Goal: Contribute content: Contribute content

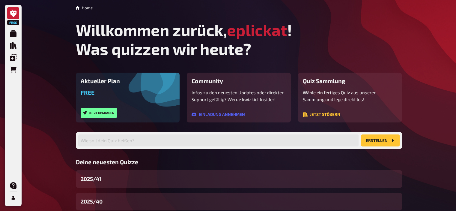
scroll to position [61, 0]
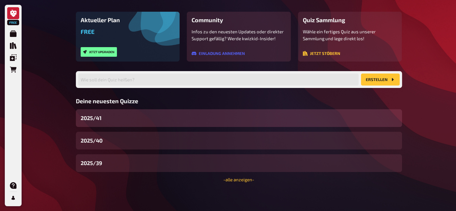
click at [107, 112] on div "2025/41" at bounding box center [239, 118] width 326 height 18
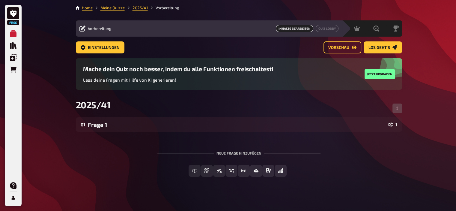
scroll to position [4, 0]
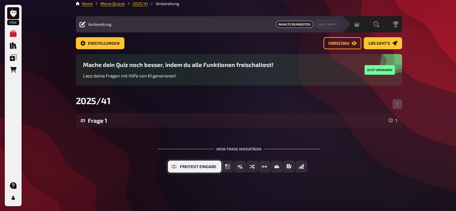
click at [197, 169] on button "Freitext Eingabe" at bounding box center [194, 166] width 53 height 12
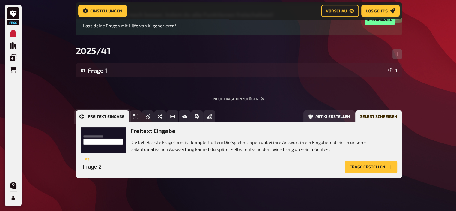
scroll to position [64, 0]
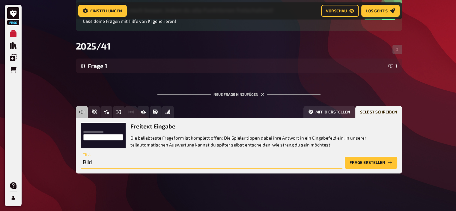
type input "Bild"
click at [374, 161] on button "Frage erstellen" at bounding box center [371, 162] width 52 height 12
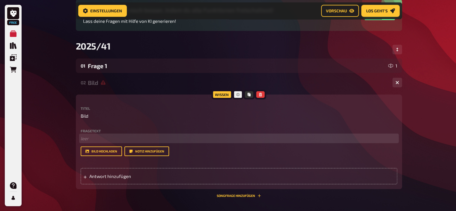
click at [132, 137] on p "﻿ leer" at bounding box center [239, 138] width 316 height 7
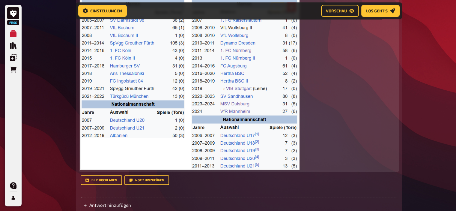
scroll to position [227, 0]
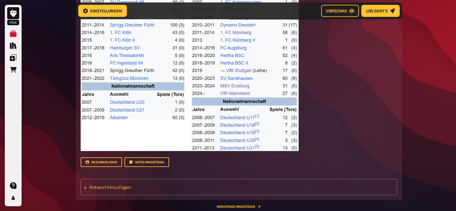
click at [105, 187] on span "Antwort hinzufügen" at bounding box center [135, 186] width 93 height 5
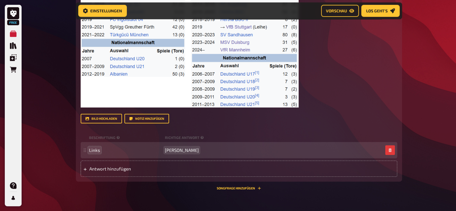
scroll to position [271, 0]
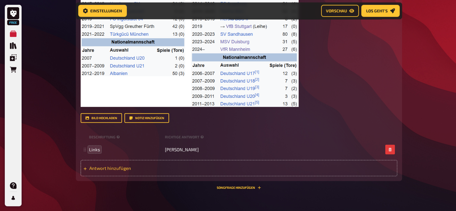
click at [102, 168] on span "Antwort hinzufügen" at bounding box center [135, 167] width 93 height 5
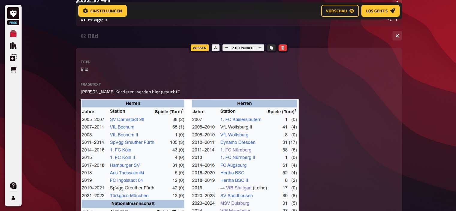
scroll to position [110, 0]
click at [260, 46] on icon "button" at bounding box center [260, 48] width 4 height 4
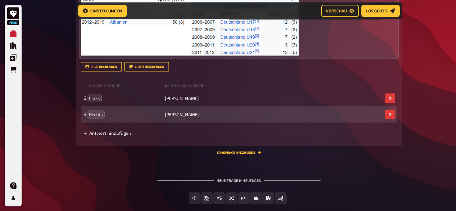
scroll to position [340, 0]
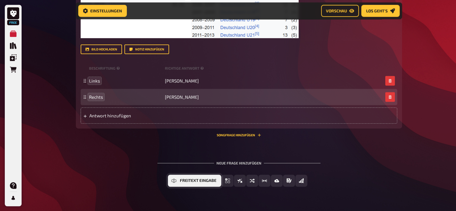
click at [179, 183] on button "Freitext Eingabe" at bounding box center [194, 180] width 53 height 12
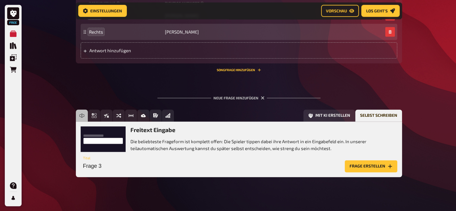
scroll to position [410, 0]
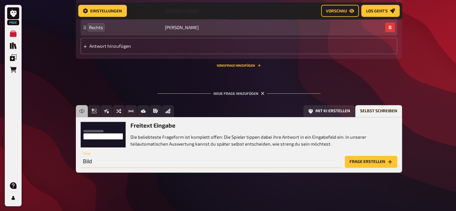
type input "Bild"
click at [368, 162] on button "Frage erstellen" at bounding box center [371, 161] width 52 height 12
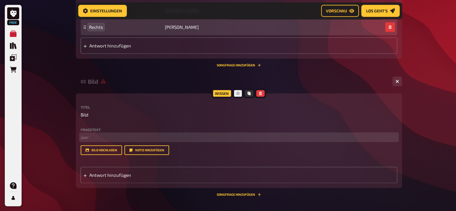
click at [117, 135] on p "﻿ leer" at bounding box center [239, 137] width 316 height 7
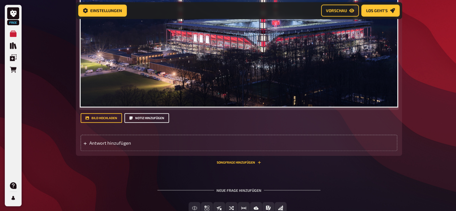
scroll to position [596, 0]
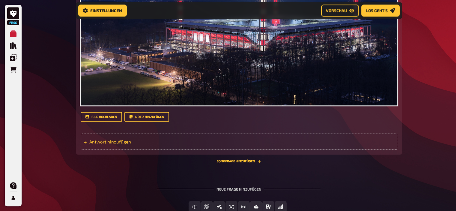
click at [116, 144] on span "Antwort hinzufügen" at bounding box center [135, 141] width 93 height 5
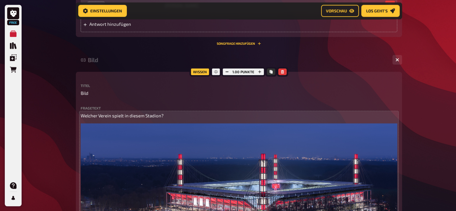
scroll to position [430, 0]
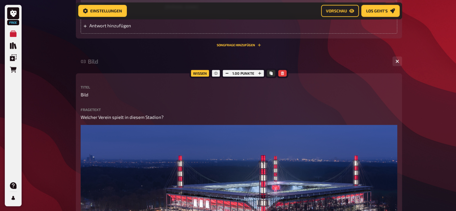
click at [259, 69] on div "1.00 Punkte" at bounding box center [243, 73] width 44 height 10
click at [259, 71] on icon "button" at bounding box center [260, 73] width 4 height 4
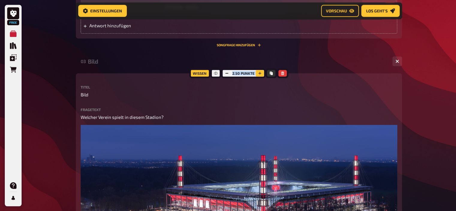
click at [259, 71] on icon "button" at bounding box center [260, 73] width 4 height 4
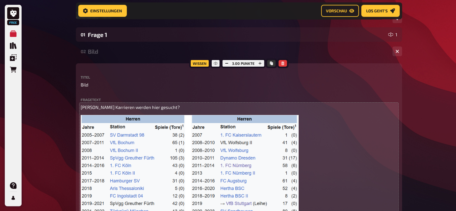
scroll to position [92, 0]
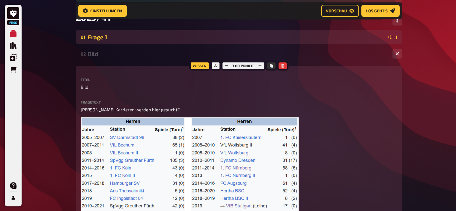
click at [163, 35] on div "Frage 1" at bounding box center [237, 37] width 298 height 7
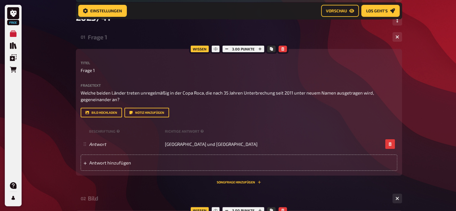
click at [163, 35] on div "Frage 1" at bounding box center [238, 37] width 300 height 7
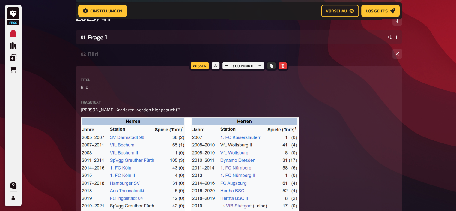
click at [101, 60] on div "02 Bild 2" at bounding box center [239, 53] width 326 height 14
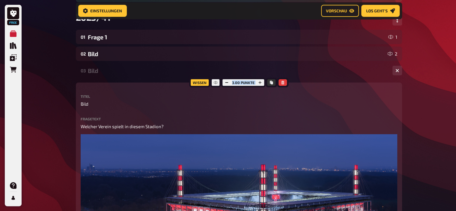
click at [106, 71] on div "Bild" at bounding box center [238, 70] width 300 height 7
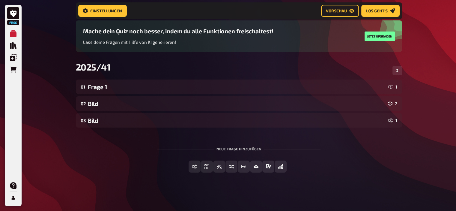
scroll to position [43, 0]
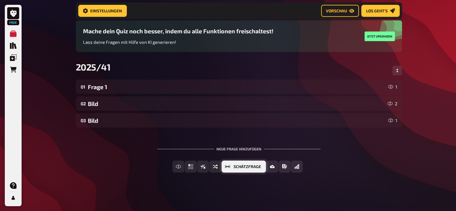
click at [259, 169] on button "Schätzfrage" at bounding box center [243, 166] width 44 height 12
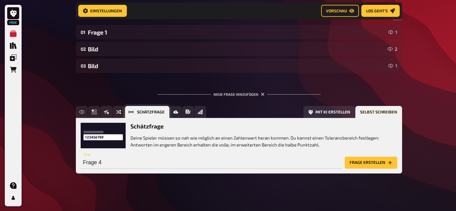
scroll to position [98, 0]
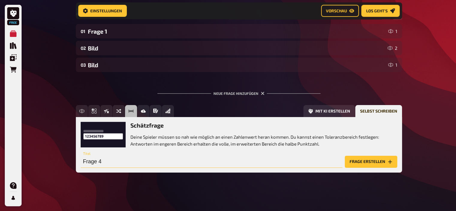
click at [193, 160] on input "Frage 4" at bounding box center [212, 161] width 262 height 12
type input "Frage 4 (Schätzfrage)"
click at [373, 161] on button "Frage erstellen" at bounding box center [371, 161] width 52 height 12
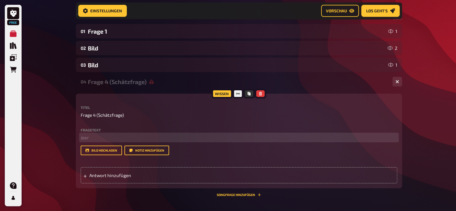
click at [94, 138] on p "﻿ leer" at bounding box center [239, 137] width 316 height 7
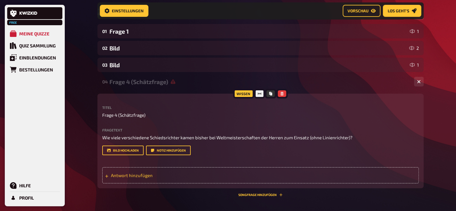
click at [135, 178] on div "Antwort hinzufügen" at bounding box center [260, 175] width 316 height 16
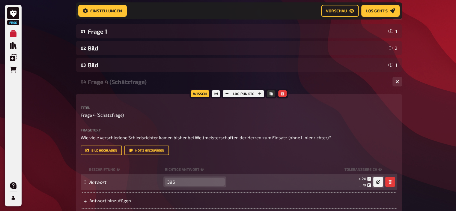
type input "396"
click at [380, 183] on button "button" at bounding box center [378, 182] width 10 height 10
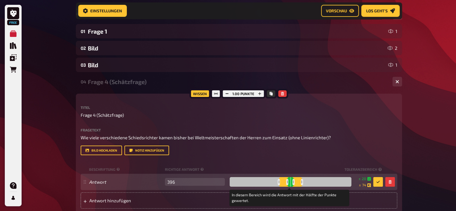
click at [301, 181] on div at bounding box center [302, 182] width 2 height 6
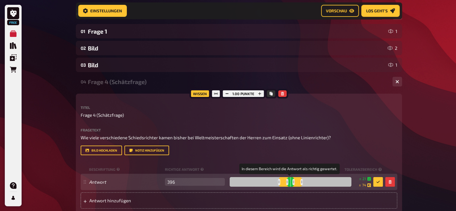
click at [292, 181] on div at bounding box center [293, 182] width 2 height 6
click at [378, 180] on icon "button" at bounding box center [378, 182] width 4 height 4
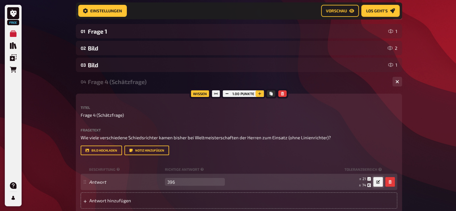
click at [261, 93] on icon "button" at bounding box center [260, 94] width 4 height 4
click at [261, 93] on button "button" at bounding box center [259, 93] width 8 height 7
click at [261, 93] on icon "button" at bounding box center [260, 94] width 4 height 4
click at [132, 80] on div "Frage 4 (Schätzfrage)" at bounding box center [238, 81] width 300 height 7
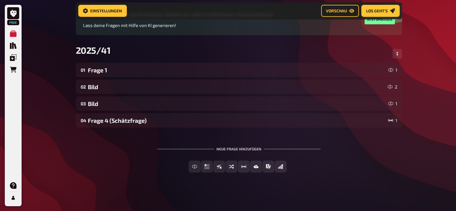
scroll to position [0, 0]
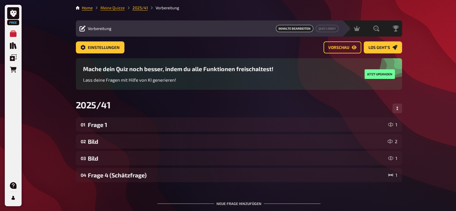
click at [113, 8] on link "Meine Quizze" at bounding box center [112, 7] width 24 height 5
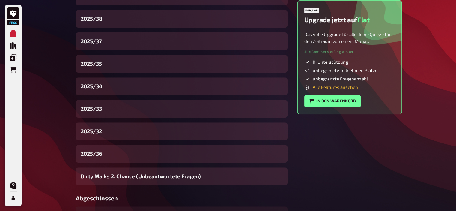
scroll to position [217, 0]
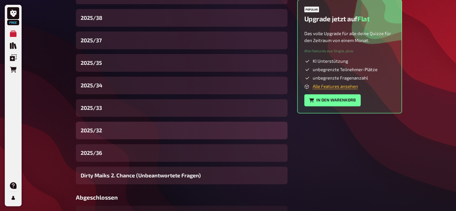
click at [111, 124] on div "2025/32" at bounding box center [182, 130] width 212 height 18
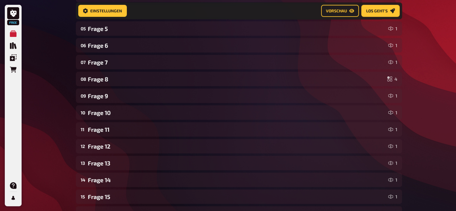
scroll to position [168, 0]
click at [337, 10] on span "Vorschau" at bounding box center [336, 11] width 21 height 4
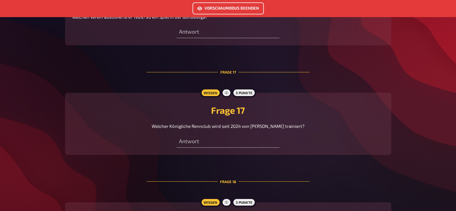
scroll to position [2273, 0]
click at [214, 6] on button "Vorschaumodus beenden" at bounding box center [227, 8] width 71 height 12
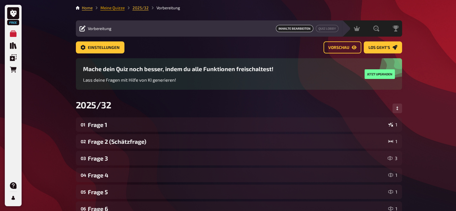
click at [111, 7] on link "Meine Quizze" at bounding box center [112, 7] width 24 height 5
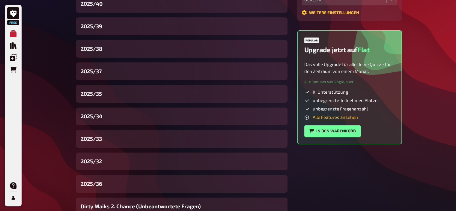
scroll to position [187, 0]
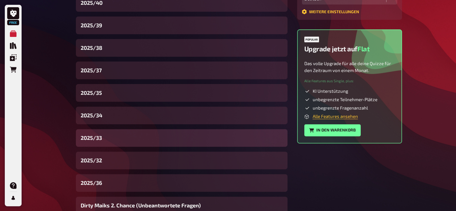
click at [111, 135] on div "2025/33" at bounding box center [182, 138] width 212 height 18
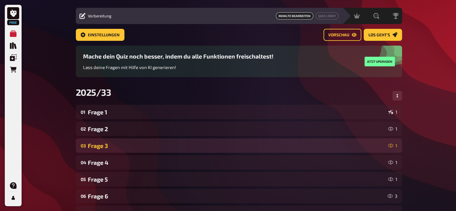
scroll to position [13, 0]
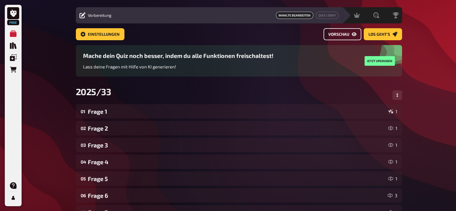
click at [335, 39] on button "Vorschau" at bounding box center [342, 34] width 38 height 12
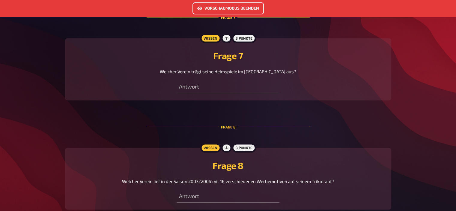
scroll to position [975, 0]
click at [223, 8] on button "Vorschaumodus beenden" at bounding box center [227, 8] width 71 height 12
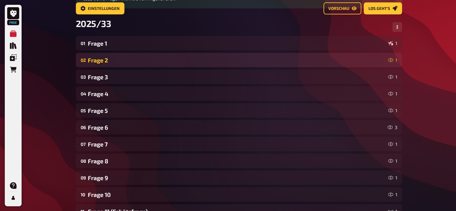
scroll to position [86, 0]
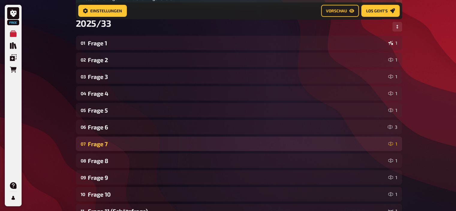
click at [116, 141] on div "Frage 7" at bounding box center [237, 143] width 298 height 7
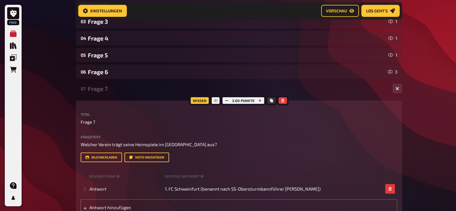
scroll to position [143, 0]
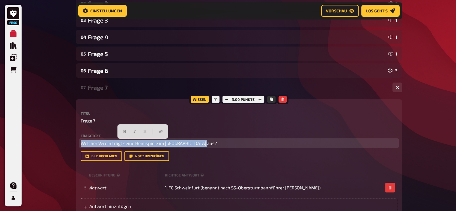
drag, startPoint x: 205, startPoint y: 144, endPoint x: 60, endPoint y: 152, distance: 145.0
click at [60, 152] on div "Free Meine Quizze Quiz Sammlung Einblendungen Bestellungen Hilfe Profil Home Me…" at bounding box center [228, 195] width 456 height 676
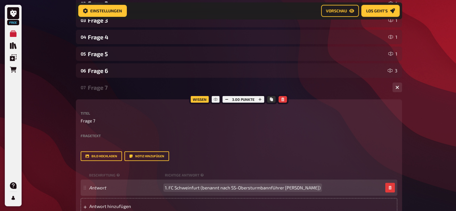
click at [193, 185] on span "1. FC Schweinfurt (benannt nach SS-Obersturmbannführer [PERSON_NAME])" at bounding box center [242, 187] width 155 height 5
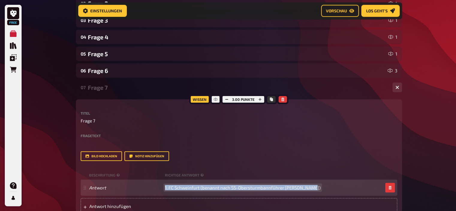
click at [193, 185] on span "1. FC Schweinfurt (benannt nach SS-Obersturmbannführer [PERSON_NAME])" at bounding box center [242, 187] width 155 height 5
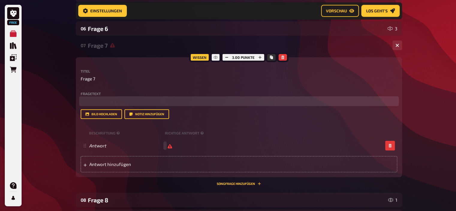
scroll to position [185, 0]
click at [91, 101] on p at bounding box center [239, 101] width 316 height 7
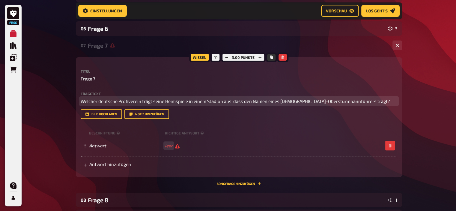
click at [241, 101] on span "Welcher deutsche Profiverein trägt seine Heimspiele in einem Stadion aus, dass …" at bounding box center [235, 100] width 309 height 5
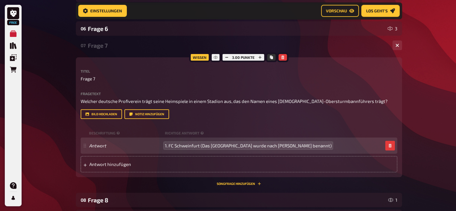
click at [103, 42] on div "07 Frage 7 1" at bounding box center [239, 45] width 326 height 14
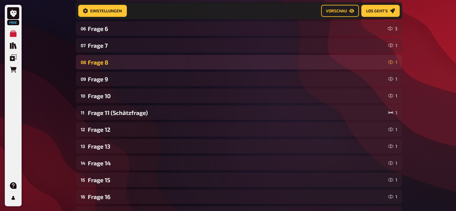
scroll to position [0, 0]
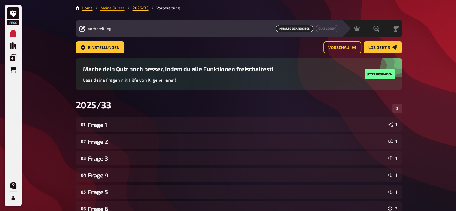
click at [118, 9] on link "Meine Quizze" at bounding box center [112, 7] width 24 height 5
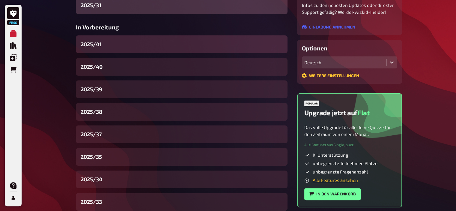
scroll to position [161, 0]
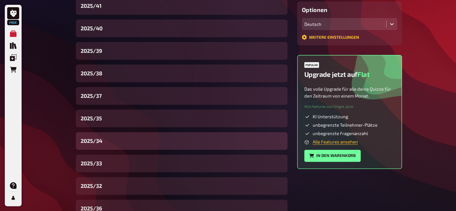
click at [106, 137] on div "2025/34" at bounding box center [182, 141] width 212 height 18
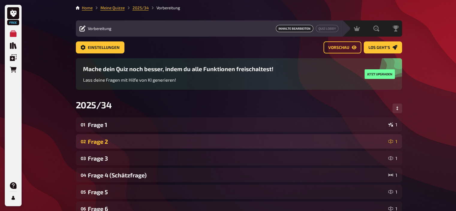
scroll to position [23, 0]
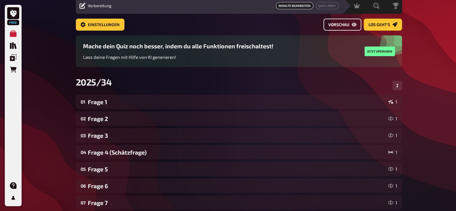
click at [348, 26] on span "Vorschau" at bounding box center [338, 25] width 21 height 4
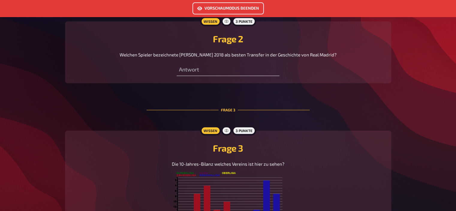
scroll to position [308, 0]
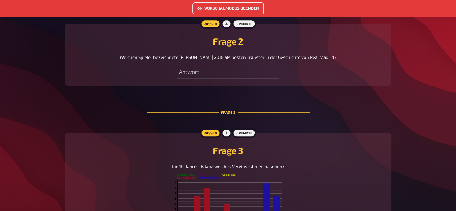
click at [210, 4] on button "Vorschaumodus beenden" at bounding box center [227, 8] width 71 height 12
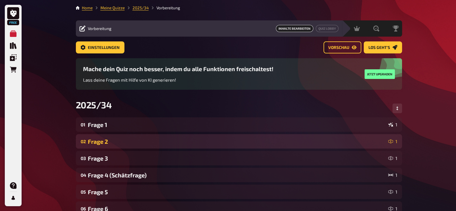
click at [100, 141] on div "Frage 2" at bounding box center [237, 141] width 298 height 7
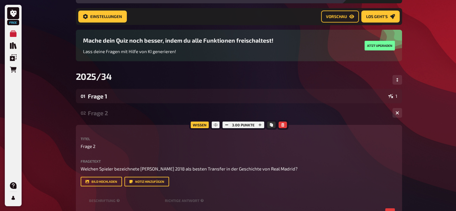
scroll to position [29, 0]
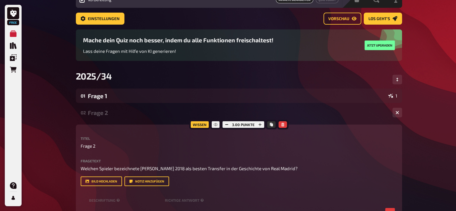
click at [108, 117] on div "02 Frage 2 1" at bounding box center [239, 112] width 326 height 14
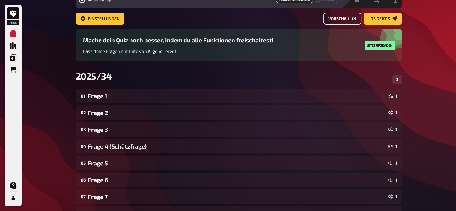
click at [346, 17] on span "Vorschau" at bounding box center [338, 19] width 21 height 4
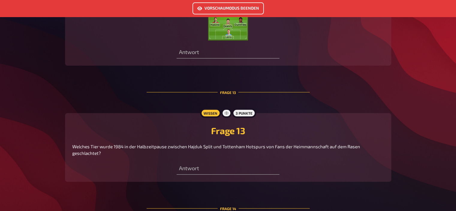
scroll to position [1750, 0]
click at [242, 7] on button "Vorschaumodus beenden" at bounding box center [227, 8] width 71 height 12
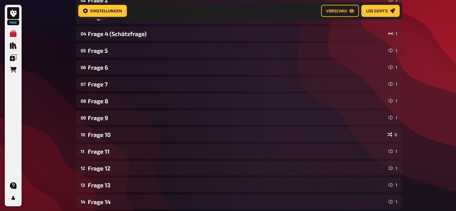
scroll to position [147, 0]
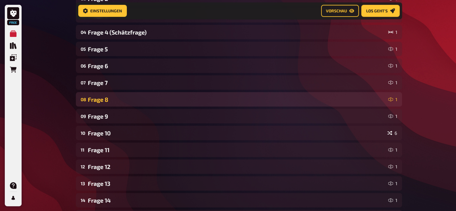
click at [117, 97] on div "Frage 8" at bounding box center [237, 99] width 298 height 7
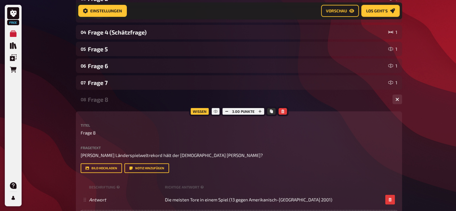
click at [117, 97] on div "Frage 8" at bounding box center [238, 99] width 300 height 7
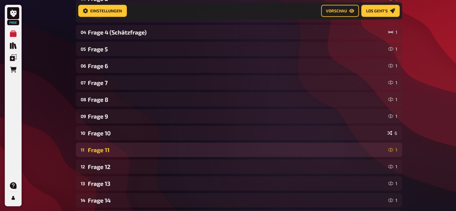
click at [114, 154] on div "11 Frage 11 1" at bounding box center [239, 149] width 326 height 14
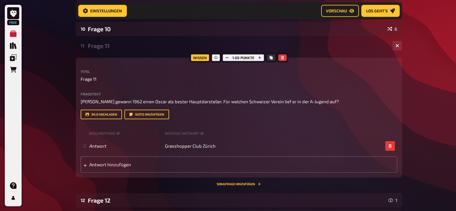
scroll to position [252, 0]
click at [110, 47] on div "Frage 11" at bounding box center [238, 45] width 300 height 7
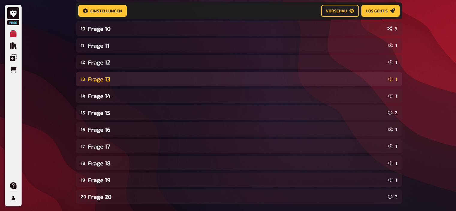
click at [106, 85] on div "13 Frage 13 1" at bounding box center [239, 79] width 326 height 14
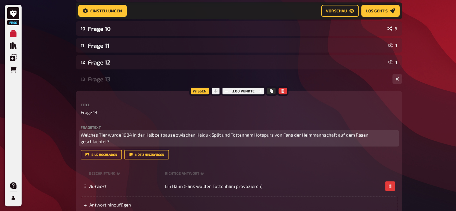
click at [117, 135] on span "Welches Tier wurde 1984 in der Halbzeitpause zwischen Hajduk Split und Tottenha…" at bounding box center [225, 138] width 289 height 12
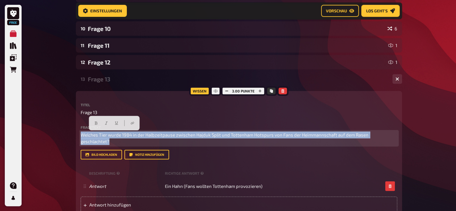
click at [117, 135] on span "Welches Tier wurde 1984 in der Halbzeitpause zwischen Hajduk Split und Tottenha…" at bounding box center [225, 138] width 289 height 12
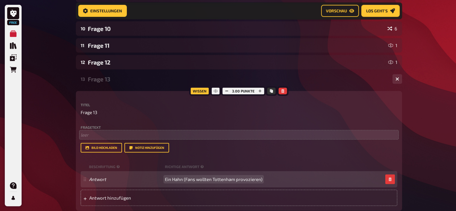
click at [186, 181] on span "Ein Hahn (Fans wollten Tottenham provozieren)" at bounding box center [213, 178] width 97 height 5
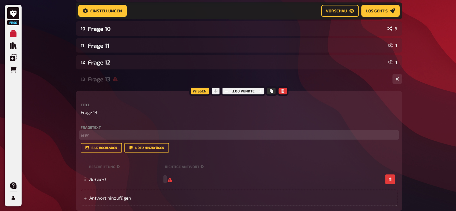
scroll to position [251, 0]
click at [93, 136] on p "﻿ leer" at bounding box center [239, 135] width 316 height 7
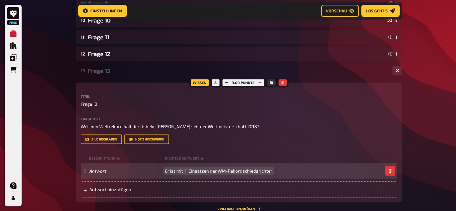
scroll to position [260, 0]
click at [101, 70] on div "Frage 13" at bounding box center [238, 70] width 300 height 7
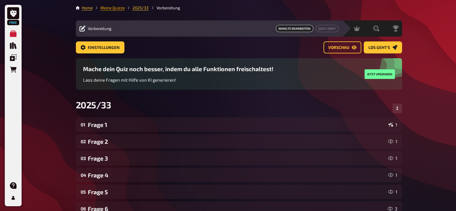
click at [110, 8] on link "Meine Quizze" at bounding box center [112, 7] width 24 height 5
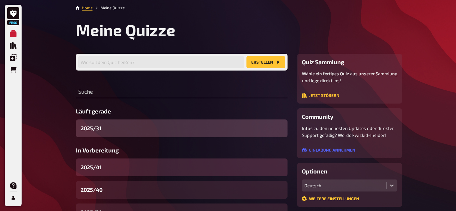
click at [114, 171] on div "2025/41" at bounding box center [182, 167] width 212 height 18
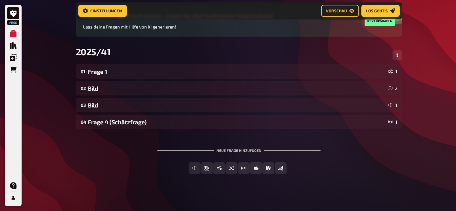
scroll to position [60, 0]
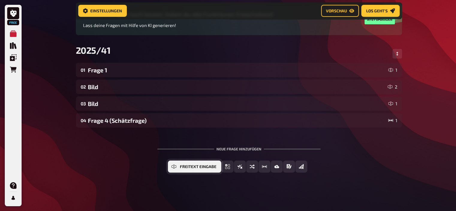
click at [200, 171] on button "Freitext Eingabe" at bounding box center [194, 166] width 53 height 12
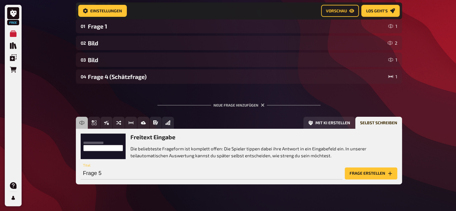
scroll to position [111, 0]
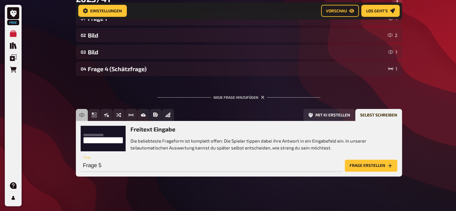
click at [370, 163] on button "Frage erstellen" at bounding box center [371, 165] width 52 height 12
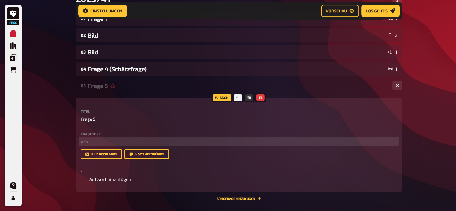
click at [132, 142] on p "﻿ leer" at bounding box center [239, 141] width 316 height 7
click at [129, 182] on div "Antwort hinzufügen" at bounding box center [239, 179] width 316 height 16
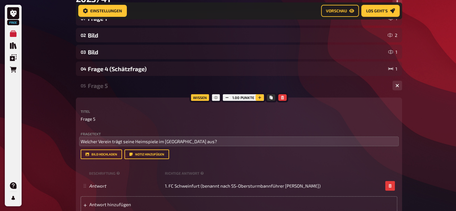
click at [259, 97] on icon "button" at bounding box center [259, 97] width 3 height 3
click at [259, 97] on icon "button" at bounding box center [260, 98] width 4 height 4
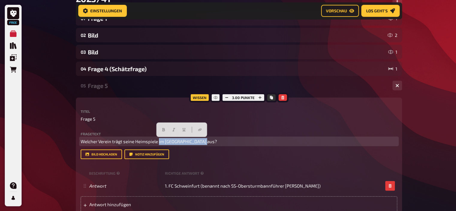
drag, startPoint x: 158, startPoint y: 141, endPoint x: 227, endPoint y: 138, distance: 68.4
click at [227, 138] on p "Welcher Verein trägt seine Heimspiele im [GEOGRAPHIC_DATA] aus?" at bounding box center [239, 141] width 316 height 7
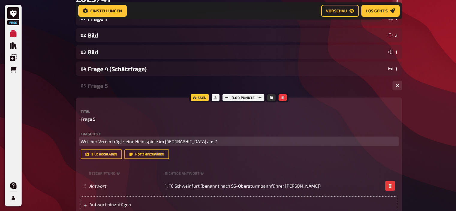
click at [98, 141] on span "Welcher Verein trägt seine Heimspiele im [GEOGRAPHIC_DATA] aus?" at bounding box center [149, 140] width 136 height 5
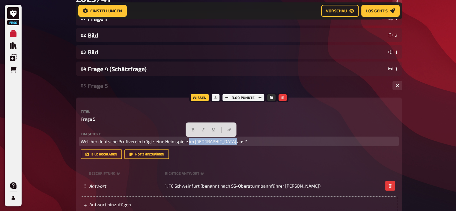
drag, startPoint x: 188, startPoint y: 139, endPoint x: 288, endPoint y: 149, distance: 100.0
click at [288, 149] on div "Fragetext Welcher deutsche Profiverein trägt seine Heimspiele im Sachs-Stadion …" at bounding box center [239, 145] width 316 height 27
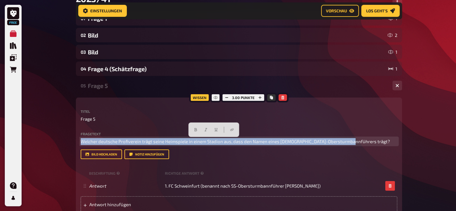
drag, startPoint x: 355, startPoint y: 140, endPoint x: 60, endPoint y: 130, distance: 295.6
click at [60, 130] on div "Free Meine Quizze Quiz Sammlung Einblendungen Bestellungen Hilfe Profil Home Me…" at bounding box center [228, 101] width 456 height 424
copy span "Welcher deutsche Profiverein trägt seine Heimspiele in einem Stadion aus, dass …"
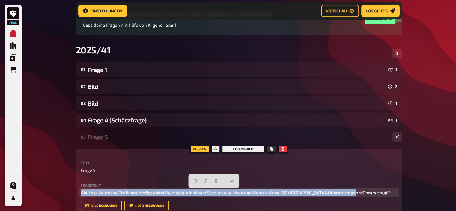
scroll to position [107, 0]
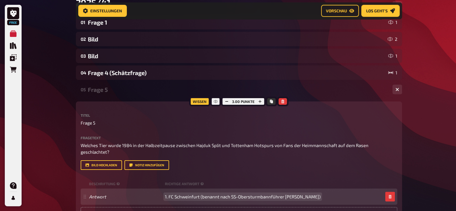
click at [181, 194] on span "1. FC Schweinfurt (benannt nach SS-Obersturmbannführer [PERSON_NAME])" at bounding box center [242, 196] width 155 height 5
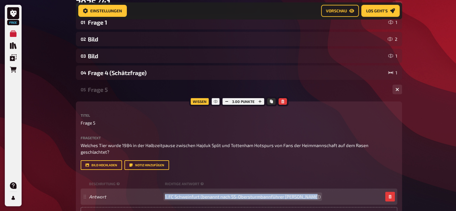
click at [181, 194] on span "1. FC Schweinfurt (benannt nach SS-Obersturmbannführer [PERSON_NAME])" at bounding box center [242, 196] width 155 height 5
